Goal: Complete application form

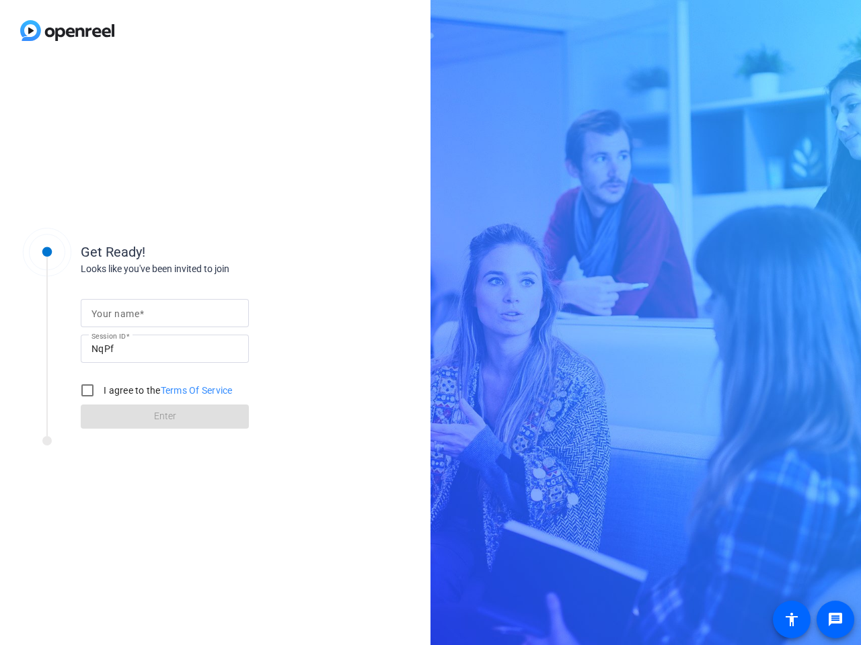
click at [165, 313] on input "Your name" at bounding box center [164, 313] width 147 height 16
click at [165, 349] on input "NqPf" at bounding box center [164, 349] width 147 height 16
click at [154, 391] on label "I agree to the Terms Of Service" at bounding box center [167, 390] width 132 height 13
click at [101, 391] on input "I agree to the Terms Of Service" at bounding box center [87, 390] width 27 height 27
click at [87, 391] on input "I agree to the Terms Of Service" at bounding box center [87, 390] width 27 height 27
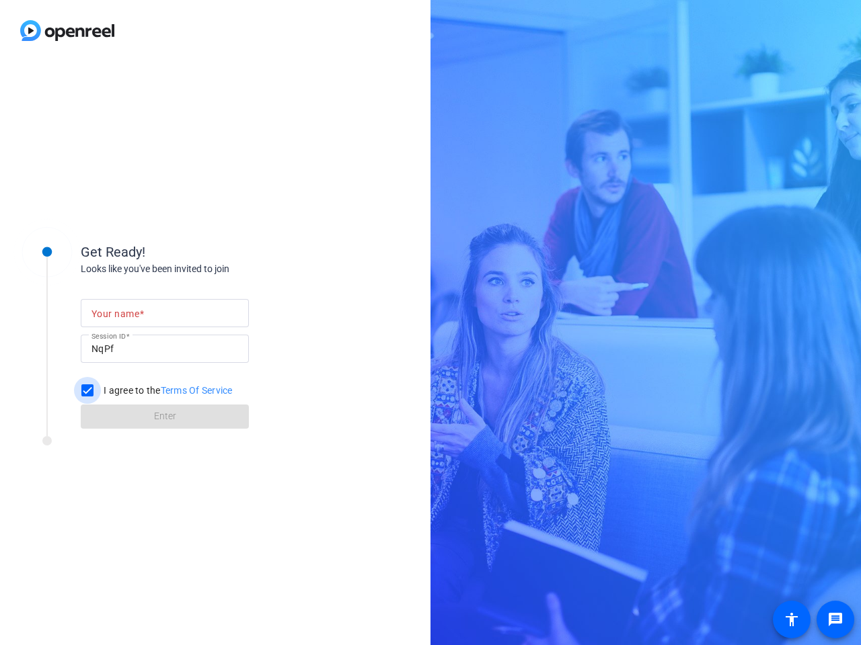
checkbox input "false"
click at [835, 620] on mat-icon "message" at bounding box center [835, 620] width 16 height 16
click at [791, 620] on mat-icon "accessibility" at bounding box center [791, 620] width 16 height 16
